Goal: Navigation & Orientation: Understand site structure

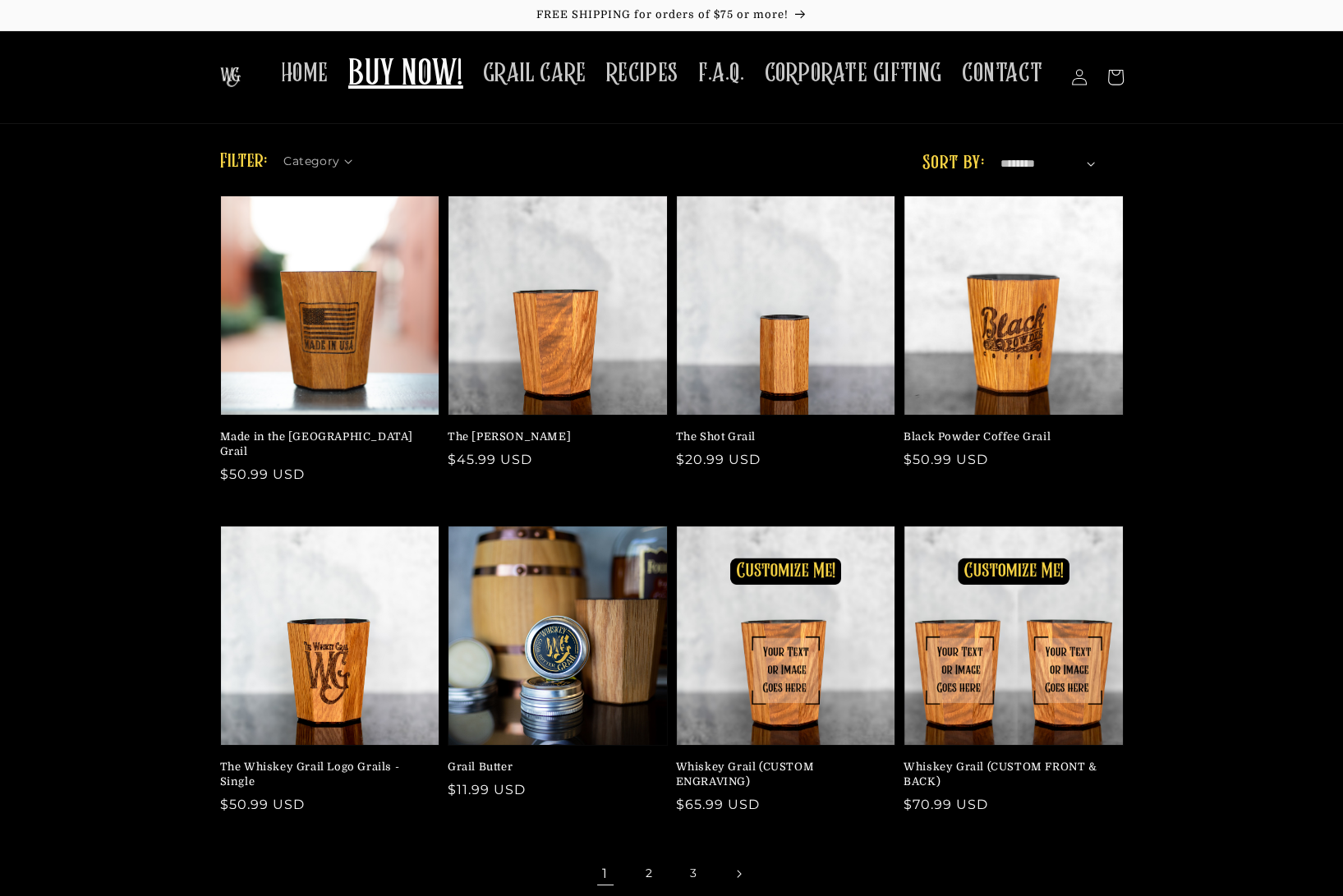
drag, startPoint x: 573, startPoint y: 81, endPoint x: 510, endPoint y: 127, distance: 78.0
click at [574, 81] on span "GRAIL CARE" at bounding box center [534, 74] width 104 height 32
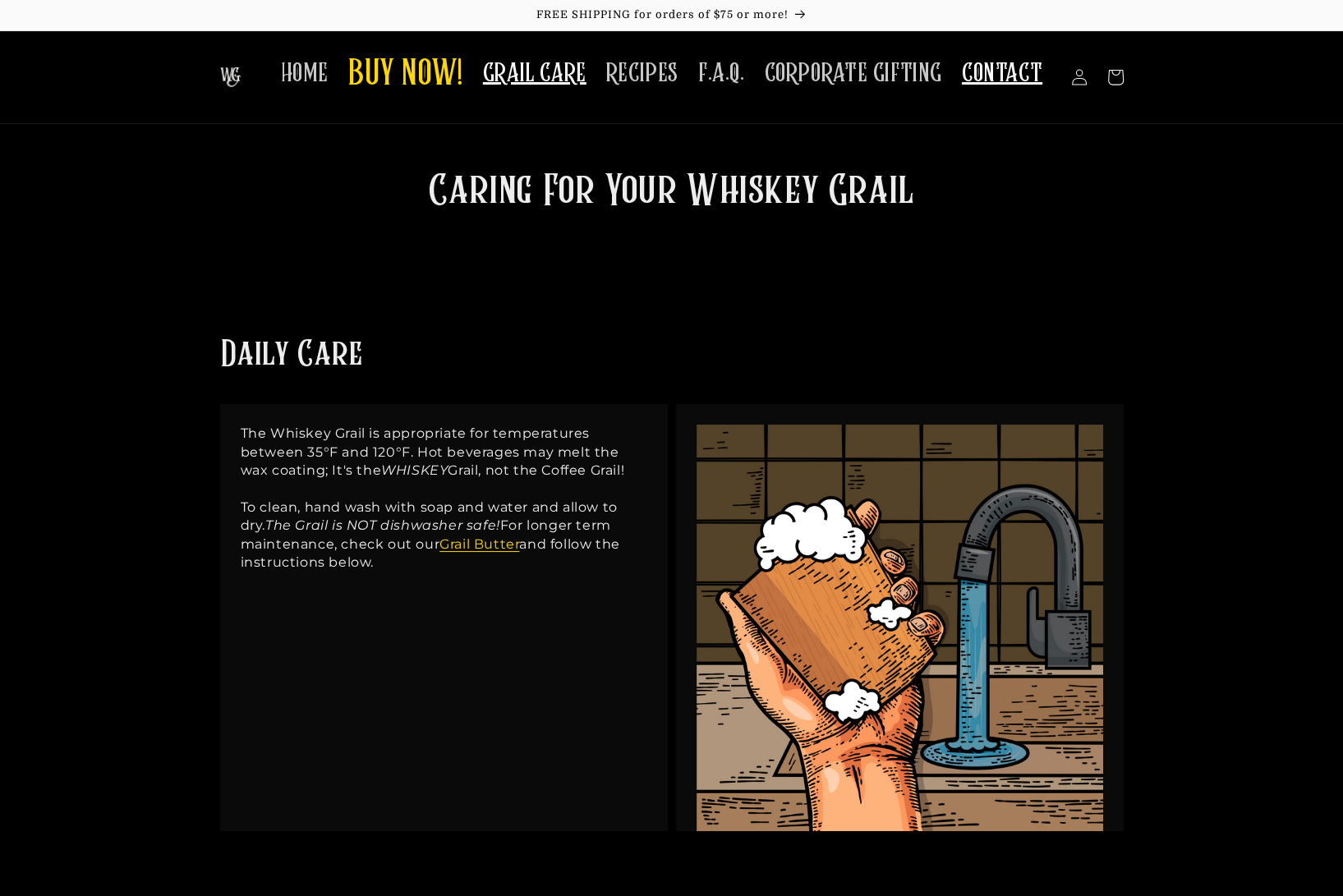
click at [1000, 81] on span "CONTACT" at bounding box center [1002, 74] width 81 height 32
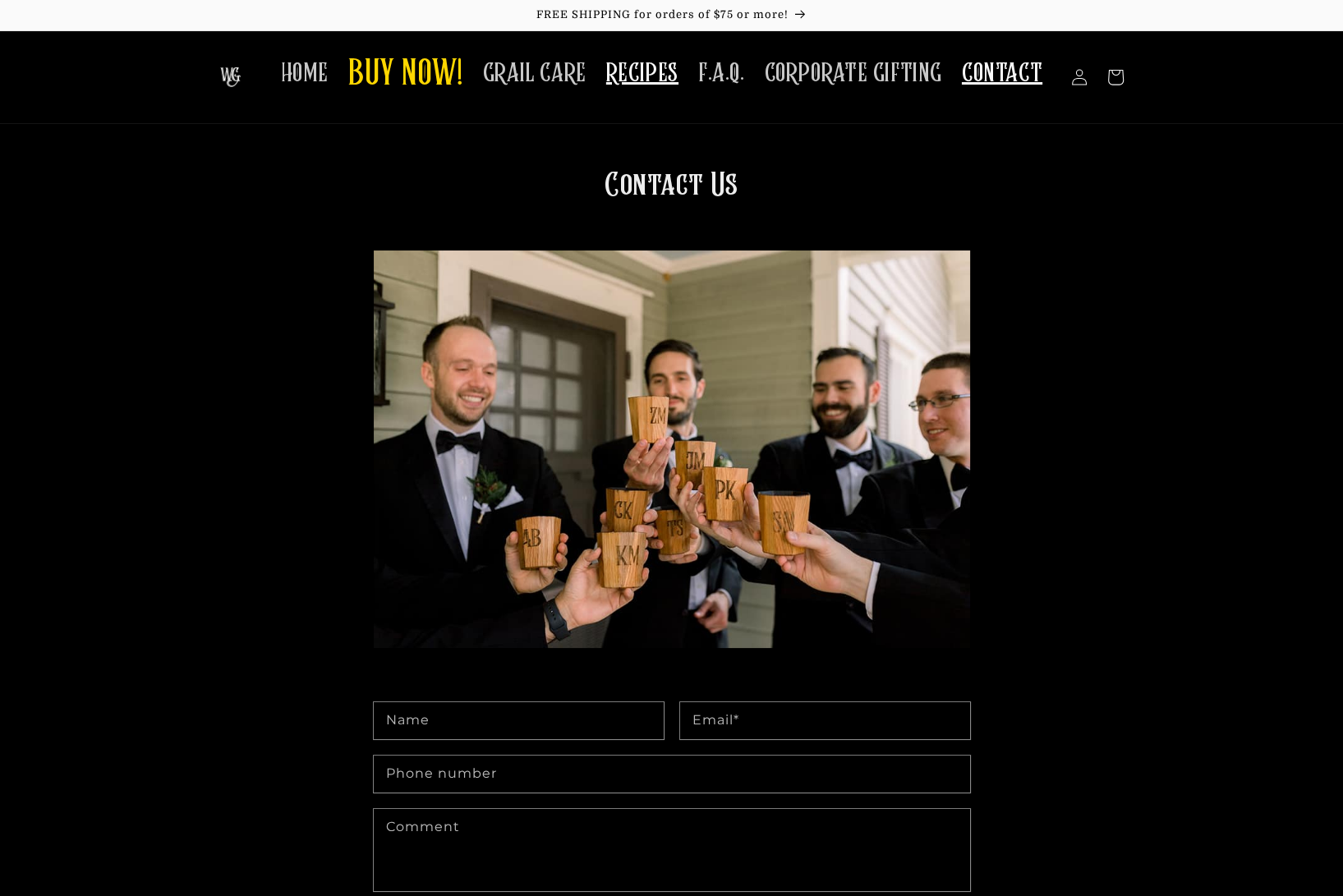
click at [674, 74] on span "RECIPES" at bounding box center [641, 74] width 72 height 32
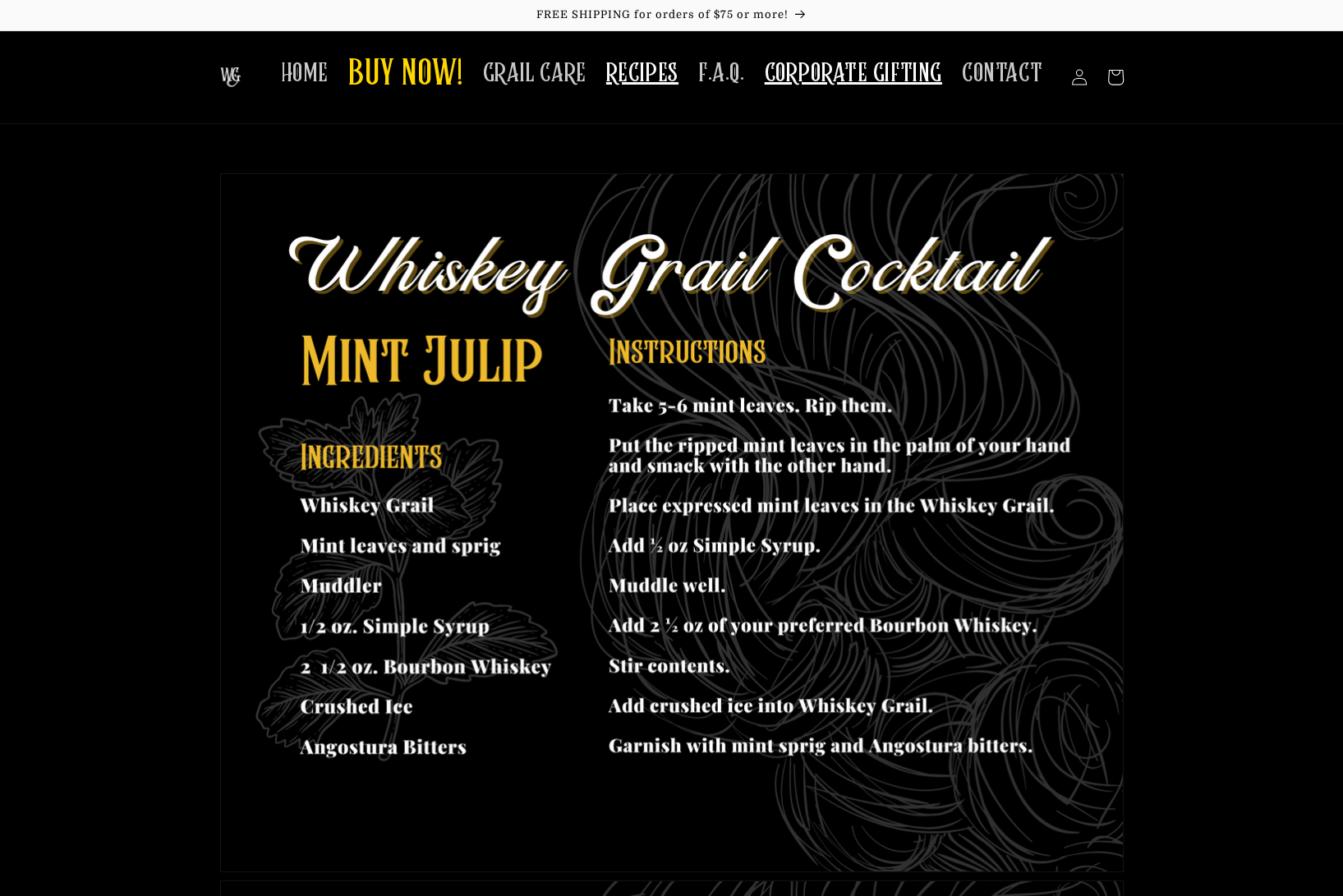
click at [793, 86] on span "CORPORATE GIFTING" at bounding box center [853, 74] width 177 height 32
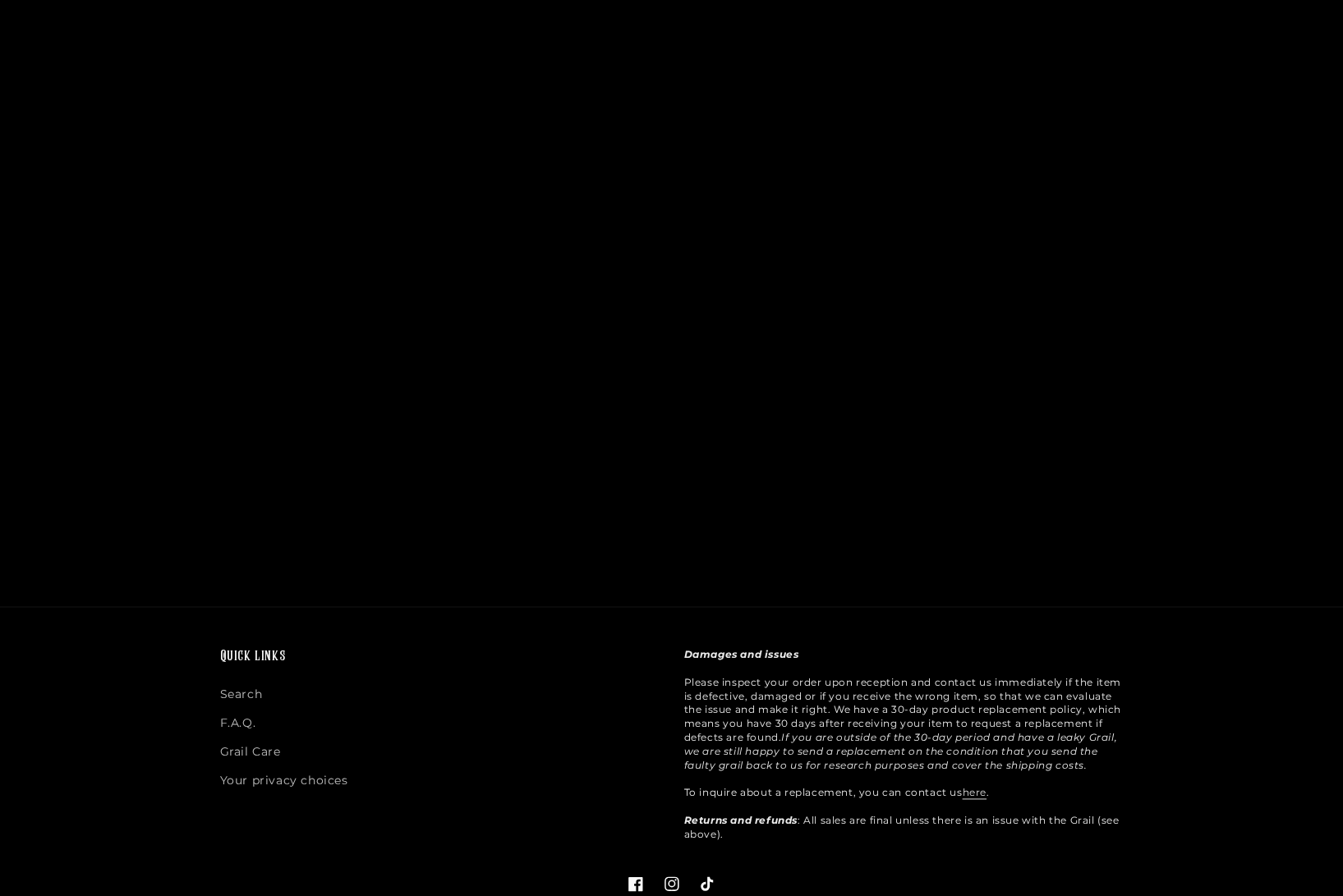
scroll to position [2546, 0]
